Goal: Information Seeking & Learning: Learn about a topic

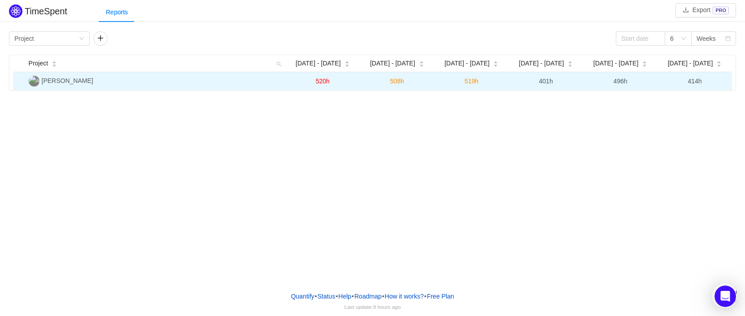
click at [320, 83] on span "520h" at bounding box center [323, 81] width 14 height 7
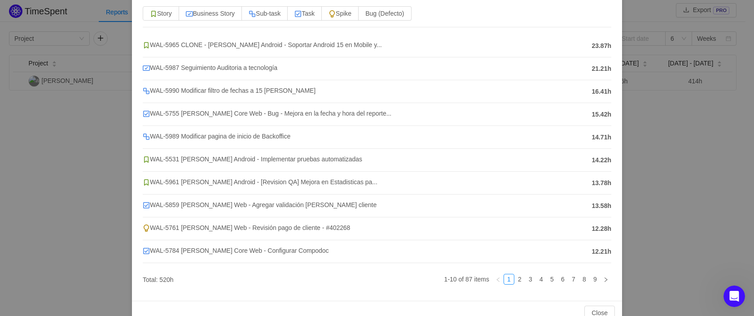
scroll to position [93, 0]
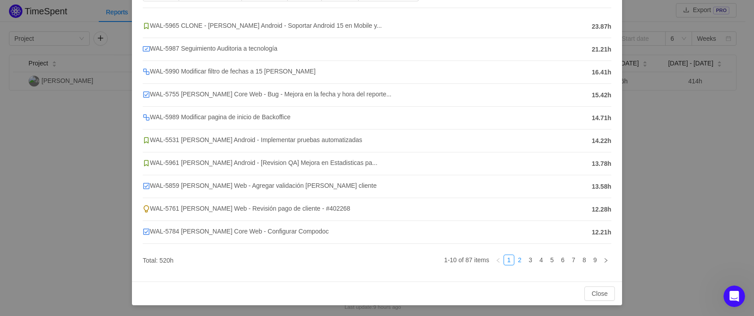
click at [515, 263] on link "2" at bounding box center [520, 260] width 10 height 10
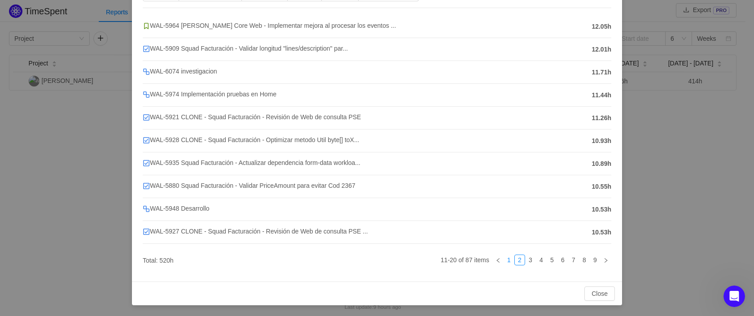
click at [504, 260] on link "1" at bounding box center [509, 260] width 10 height 10
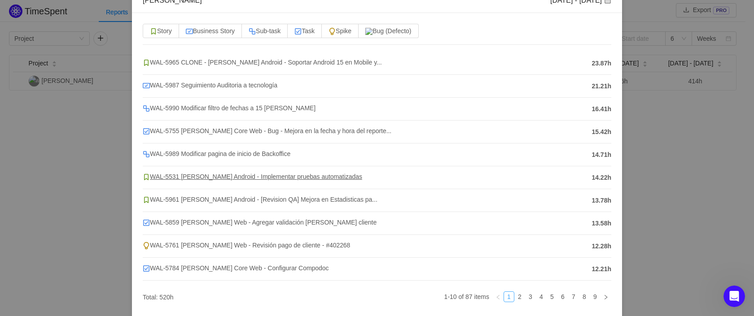
scroll to position [37, 0]
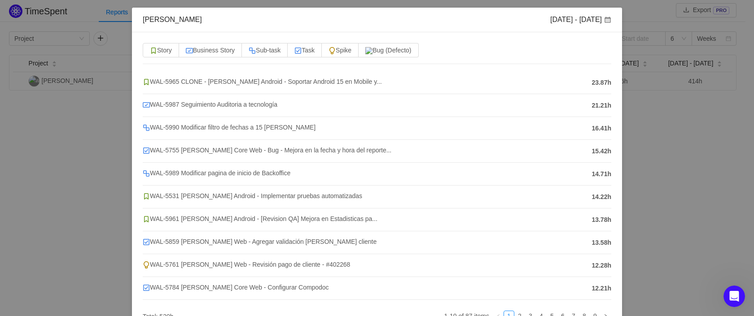
click at [665, 115] on div "[PERSON_NAME] [DATE] - [DATE] Story Business Story Sub-task Task Spike Bug (Def…" at bounding box center [377, 158] width 754 height 316
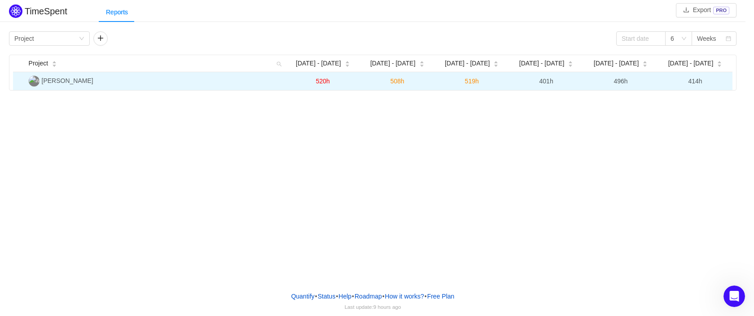
click at [393, 82] on span "508h" at bounding box center [397, 81] width 14 height 7
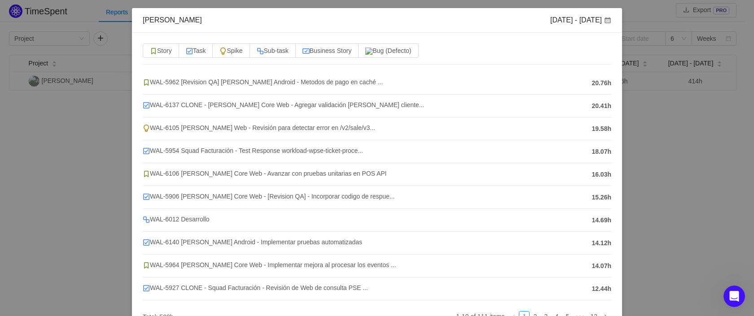
scroll to position [56, 0]
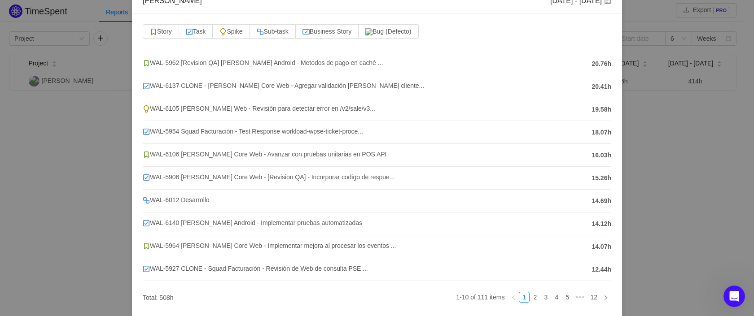
click at [643, 125] on div "[PERSON_NAME] [DATE] - [DATE] Story Task Spike Sub-task Business Story Bug (Def…" at bounding box center [377, 158] width 754 height 316
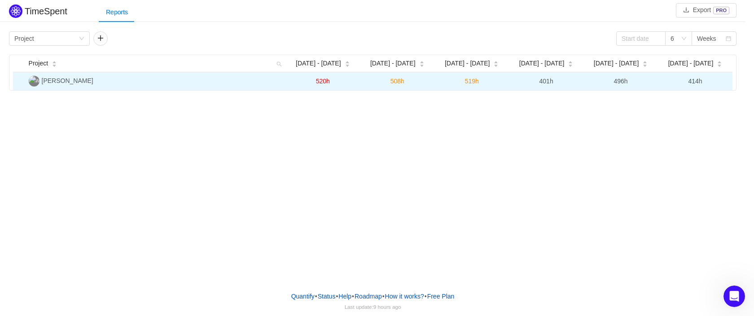
click at [472, 83] on span "519h" at bounding box center [472, 81] width 14 height 7
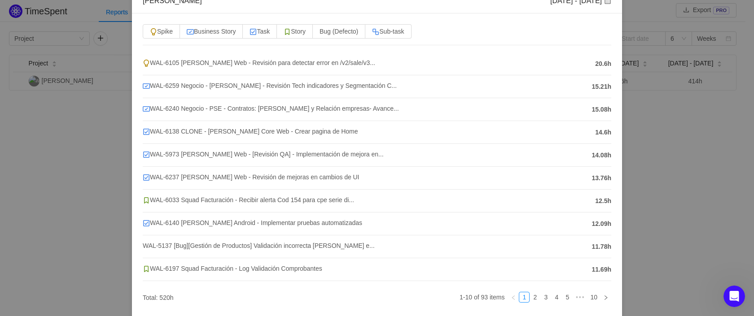
scroll to position [98, 0]
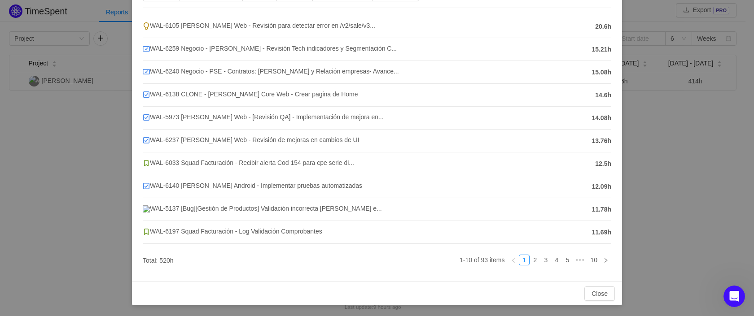
click at [653, 138] on div "[PERSON_NAME] [DATE] - [DATE] Spike Business Story Task Story Bug (Defecto) Sub…" at bounding box center [377, 158] width 754 height 316
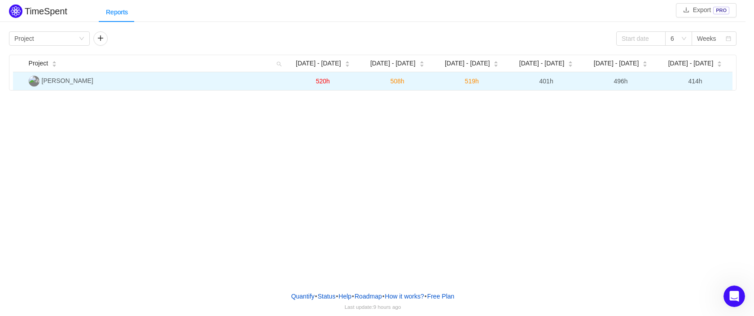
click at [615, 84] on span "496h" at bounding box center [620, 81] width 14 height 7
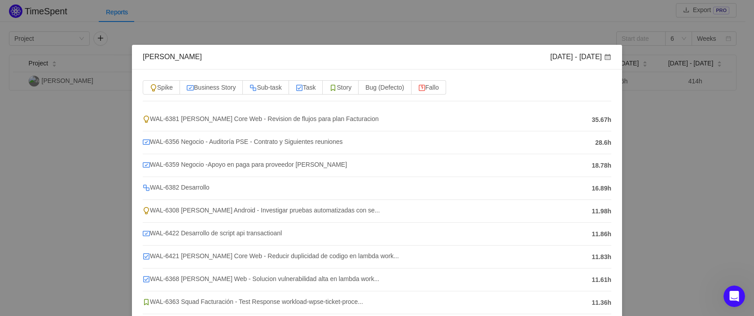
scroll to position [56, 0]
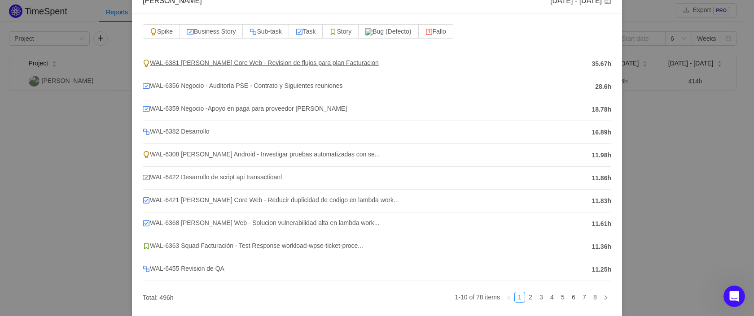
drag, startPoint x: 317, startPoint y: 65, endPoint x: 262, endPoint y: 61, distance: 55.3
click at [262, 61] on span "WAL-6381 [PERSON_NAME] Core Web - Revision de flujos para plan Facturacion" at bounding box center [261, 62] width 236 height 7
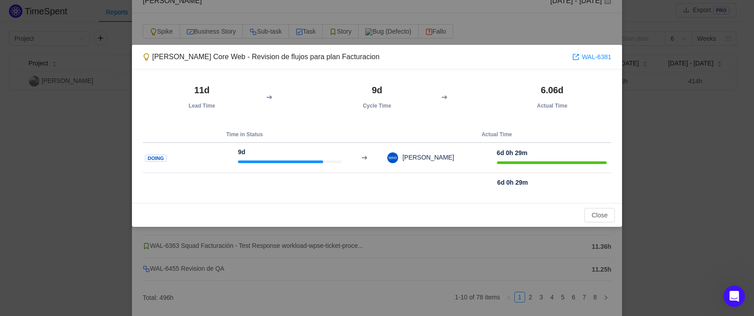
click at [637, 125] on div "[PERSON_NAME] Core Web - Revision de flujos para plan Facturacion WAL-6381 11d …" at bounding box center [377, 158] width 754 height 316
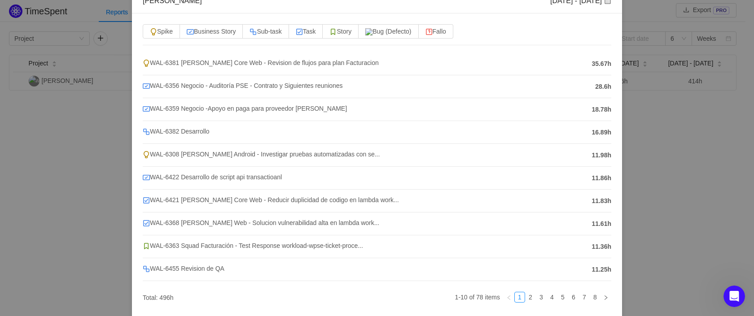
click at [637, 125] on div "[PERSON_NAME] [DATE] - [DATE] Spike Business Story Sub-task Task Story Bug (Def…" at bounding box center [377, 158] width 754 height 316
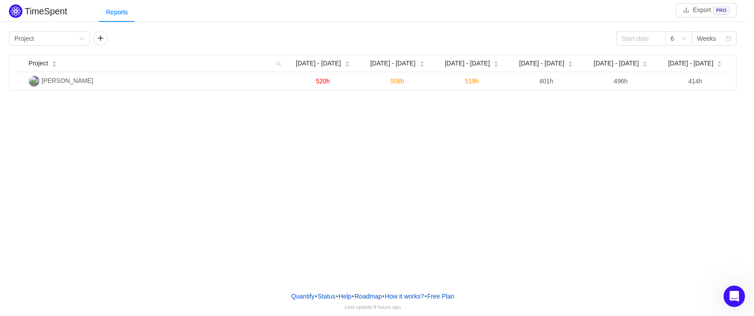
scroll to position [0, 0]
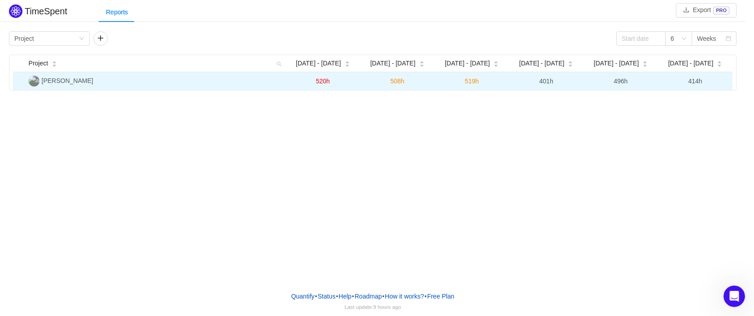
click at [321, 83] on span "520h" at bounding box center [323, 81] width 14 height 7
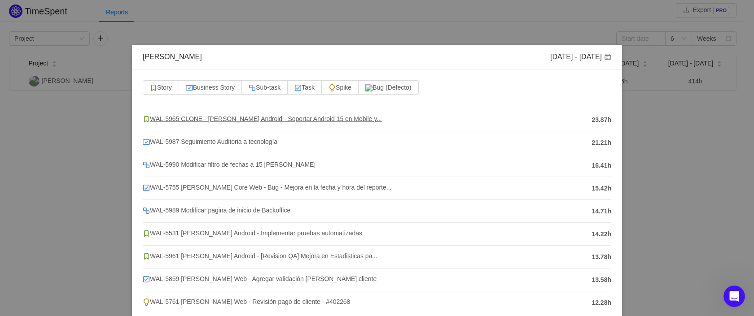
click at [230, 118] on span "WAL-5965 CLONE - [PERSON_NAME] Android - Soportar Android 15 en Mobile y..." at bounding box center [262, 118] width 239 height 7
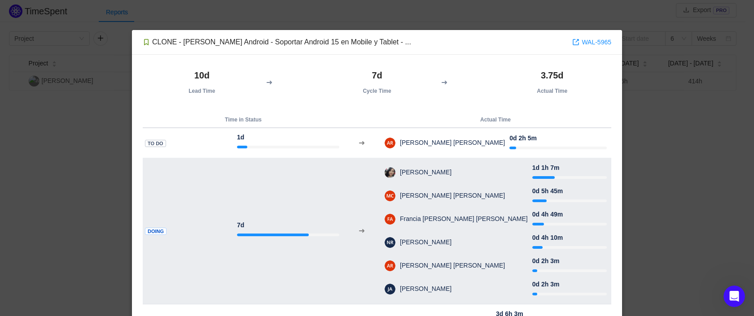
scroll to position [71, 0]
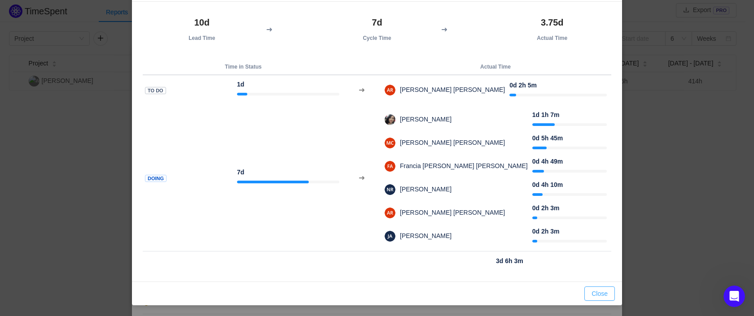
click at [593, 292] on button "Close" at bounding box center [599, 294] width 31 height 14
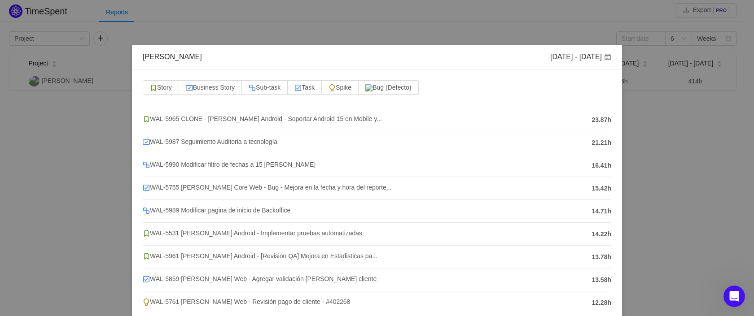
click at [716, 118] on div "[PERSON_NAME] [DATE] - [DATE] Story Business Story Sub-task Task Spike Bug (Def…" at bounding box center [377, 158] width 754 height 316
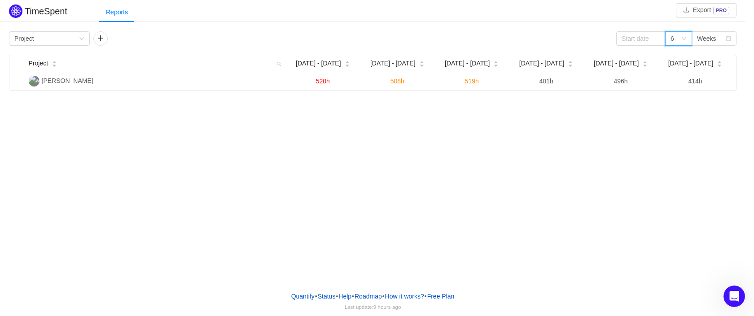
click at [684, 42] on div "6" at bounding box center [678, 38] width 27 height 14
click at [679, 113] on li "8" at bounding box center [678, 114] width 27 height 14
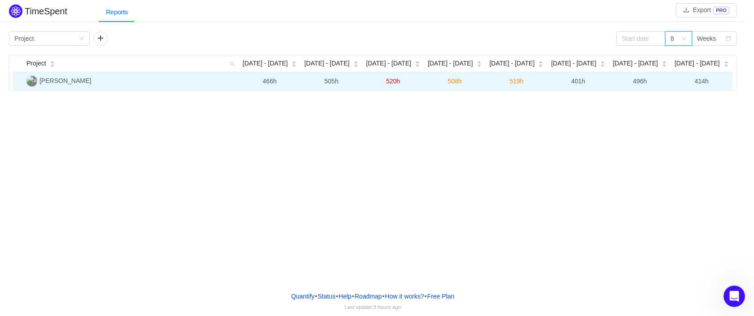
click at [333, 83] on span "505h" at bounding box center [331, 81] width 14 height 7
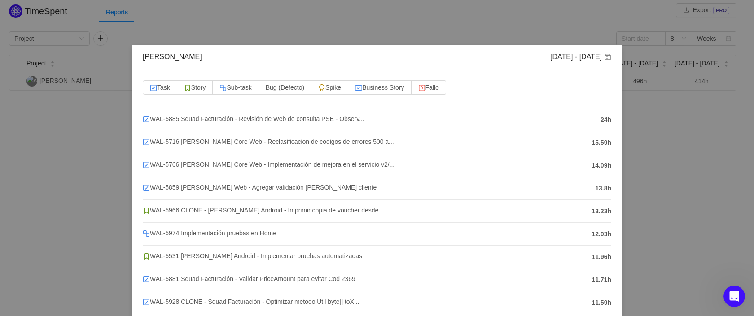
scroll to position [93, 0]
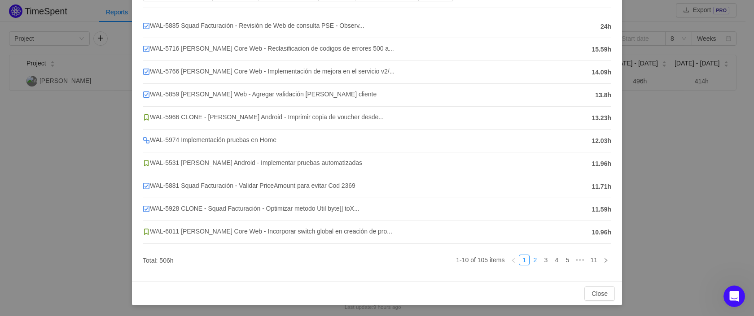
click at [530, 263] on link "2" at bounding box center [535, 260] width 10 height 10
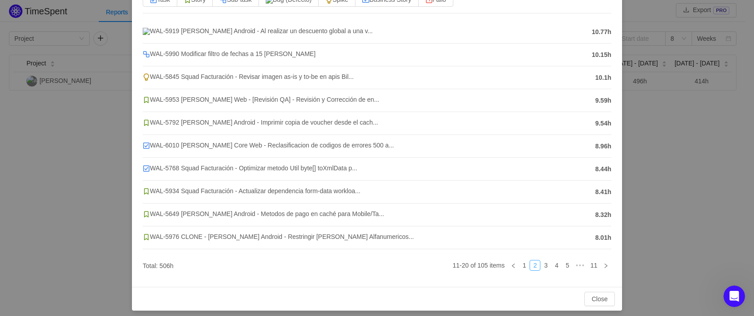
scroll to position [98, 0]
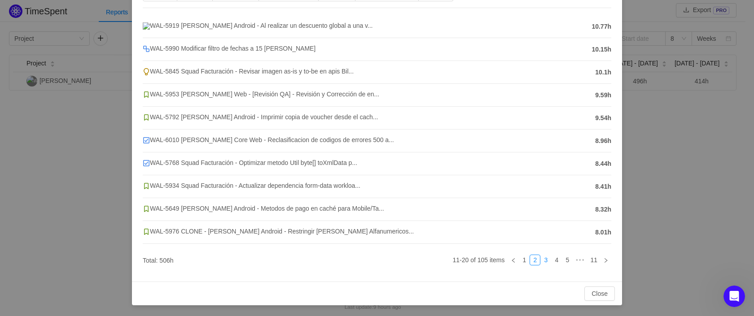
click at [541, 264] on link "3" at bounding box center [546, 260] width 10 height 10
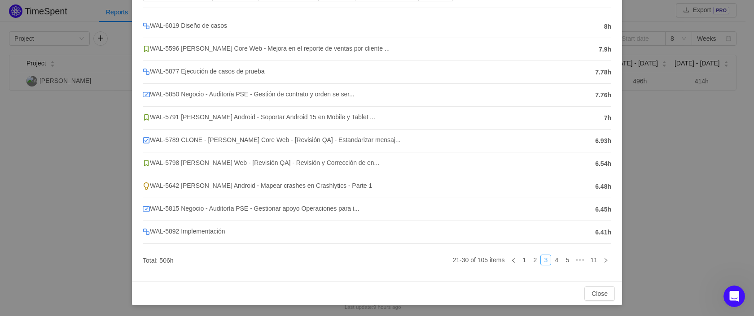
scroll to position [93, 0]
click at [288, 119] on span "WAL-5791 [PERSON_NAME] Android - Soportar Android 15 en Mobile y Tablet ..." at bounding box center [259, 116] width 232 height 7
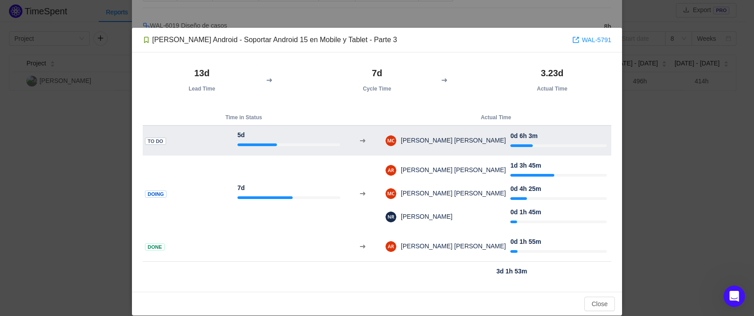
scroll to position [31, 0]
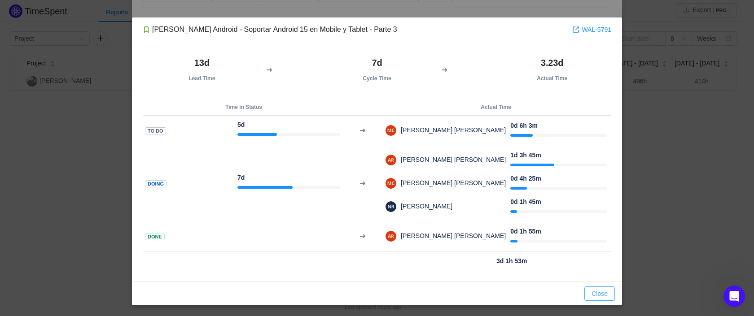
click at [587, 293] on button "Close" at bounding box center [599, 294] width 31 height 14
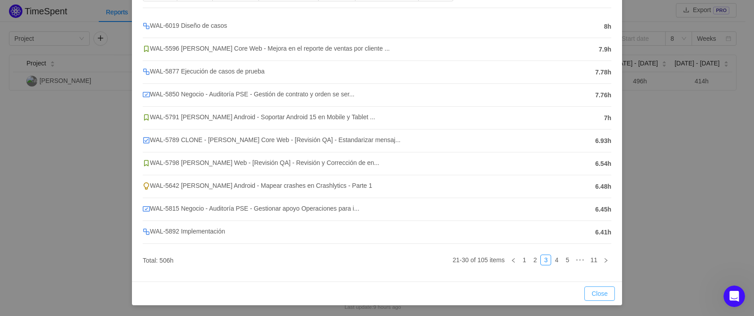
click at [587, 293] on button "Close" at bounding box center [599, 294] width 31 height 14
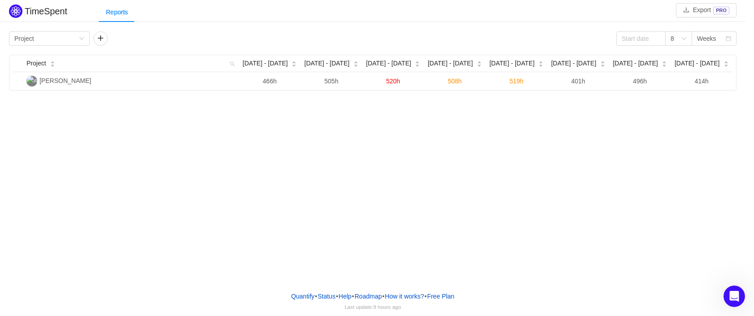
scroll to position [48, 0]
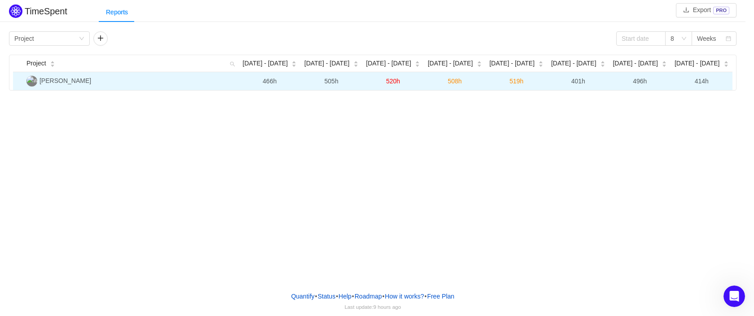
click at [270, 84] on span "466h" at bounding box center [269, 81] width 14 height 7
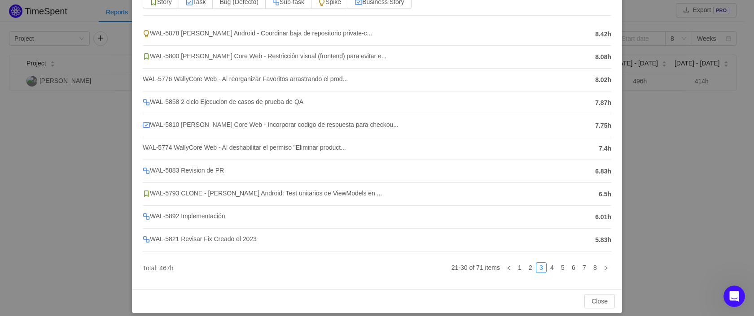
scroll to position [102, 0]
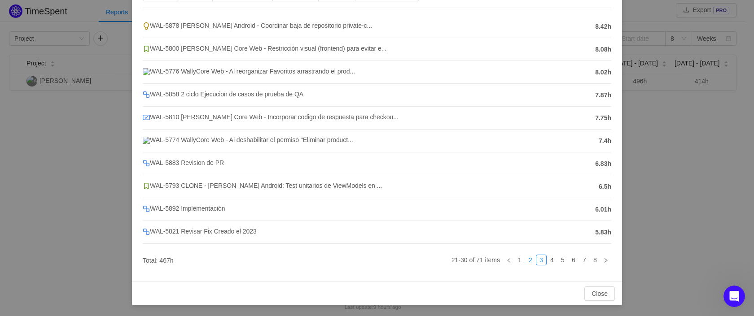
click at [525, 259] on link "2" at bounding box center [530, 260] width 10 height 10
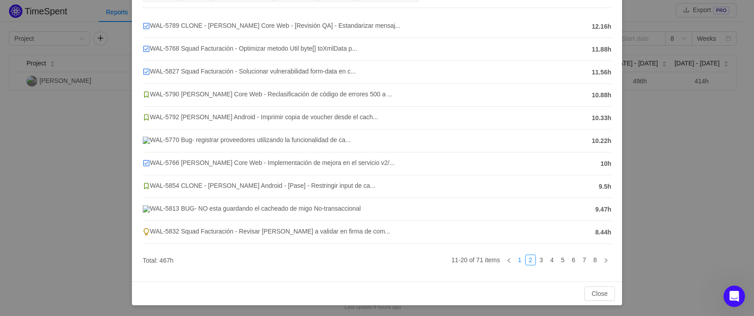
click at [515, 261] on link "1" at bounding box center [520, 260] width 10 height 10
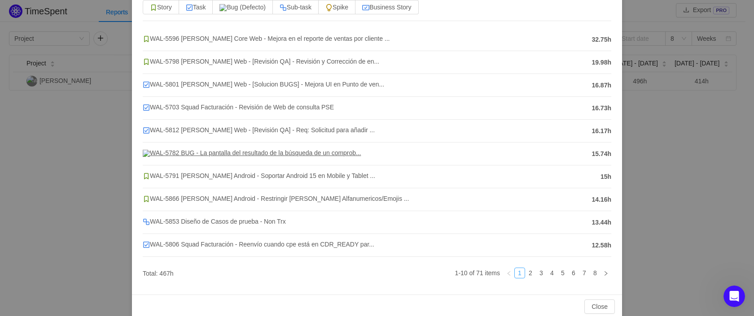
scroll to position [98, 0]
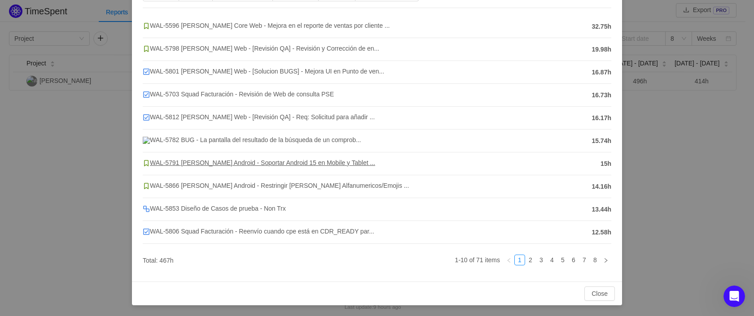
click at [279, 161] on span "WAL-5791 [PERSON_NAME] Android - Soportar Android 15 en Mobile y Tablet ..." at bounding box center [259, 162] width 232 height 7
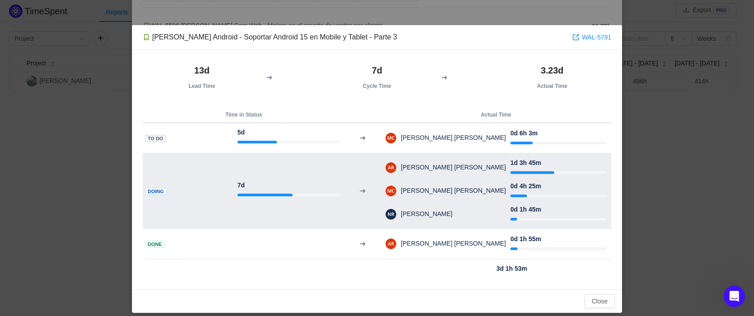
scroll to position [31, 0]
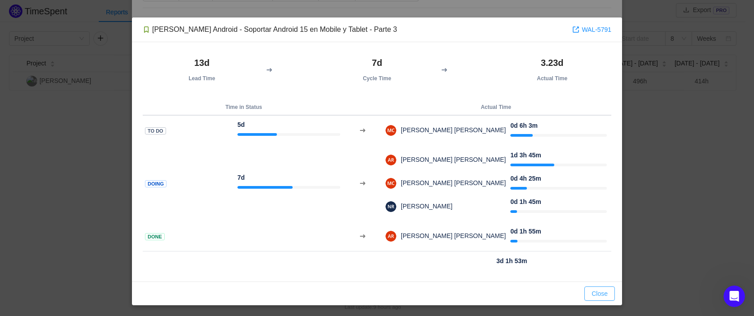
click at [589, 292] on button "Close" at bounding box center [599, 294] width 31 height 14
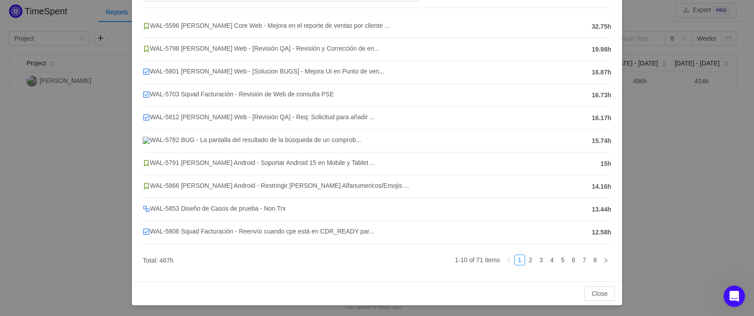
click at [654, 229] on div "[PERSON_NAME] [DATE] - [DATE] Story Task Bug (Defecto) Sub-task Spike Business …" at bounding box center [377, 158] width 754 height 316
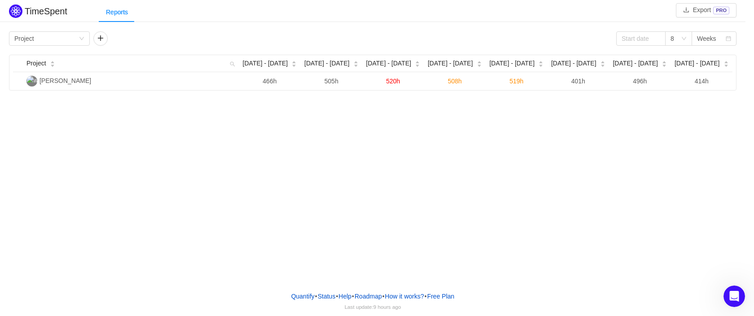
scroll to position [53, 0]
click at [374, 297] on link "Roadmap" at bounding box center [368, 296] width 28 height 13
click at [437, 294] on button "Free Plan" at bounding box center [441, 296] width 28 height 13
